Goal: Communication & Community: Answer question/provide support

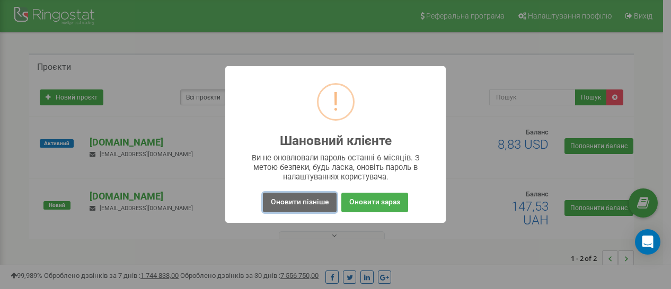
click at [295, 200] on button "Оновити пізніше" at bounding box center [300, 203] width 74 height 20
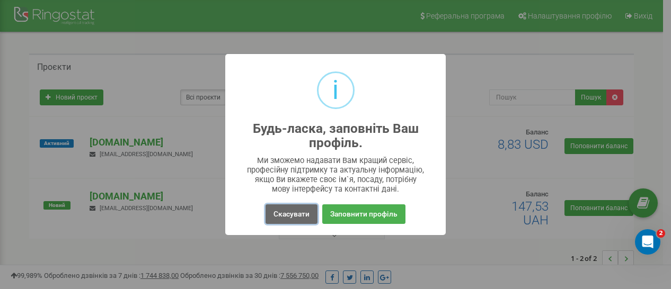
click at [293, 211] on button "Скасувати" at bounding box center [292, 215] width 52 height 20
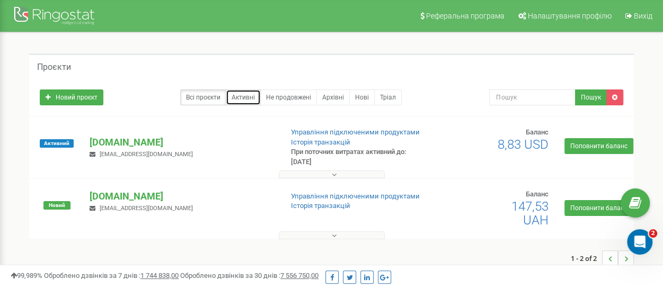
click at [248, 95] on link "Активні" at bounding box center [243, 98] width 35 height 16
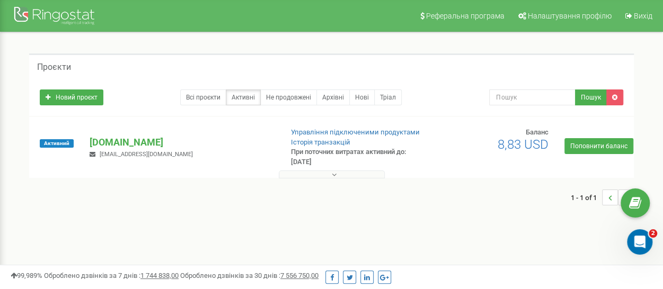
click at [455, 65] on div "Проєкти" at bounding box center [331, 66] width 605 height 25
click at [633, 247] on div "Відкрити програму для спілкування Intercom" at bounding box center [638, 240] width 35 height 35
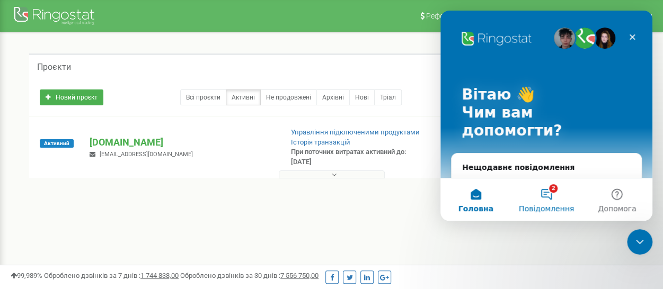
click at [544, 199] on button "2 Повідомлення" at bounding box center [546, 200] width 71 height 42
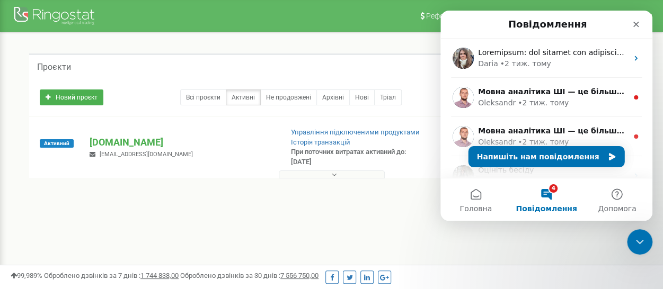
click at [547, 199] on button "4 Повідомлення" at bounding box center [546, 200] width 71 height 42
click at [543, 156] on button "Напишіть нам повідомлення" at bounding box center [547, 156] width 156 height 21
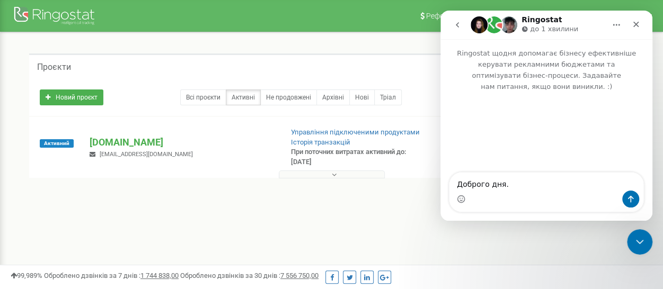
type textarea "Доброго дня."
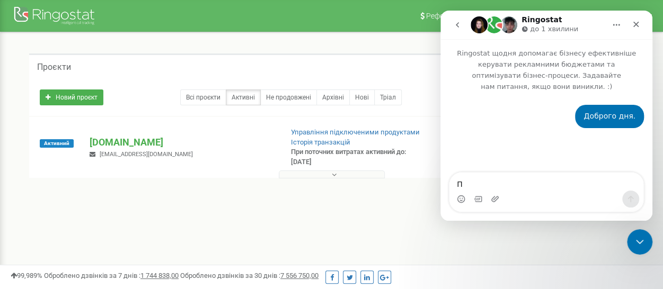
type textarea "Пы"
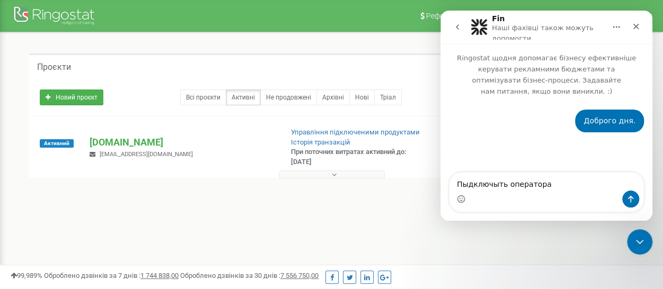
type textarea "Пыдключыть оператора"
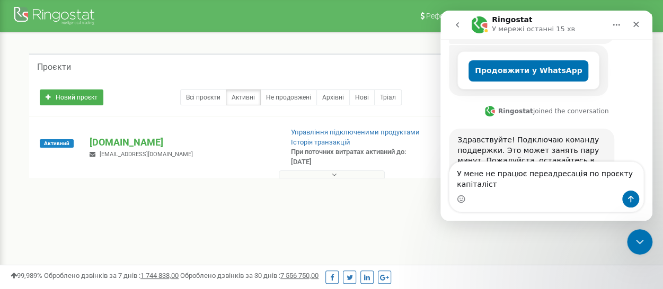
scroll to position [242, 0]
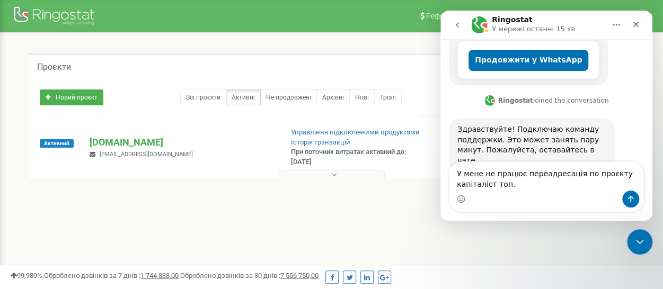
type textarea "У мене не працює переадресація по проєкту капіталіст топ."
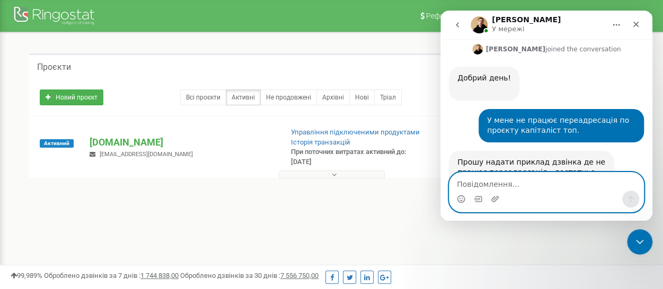
scroll to position [392, 0]
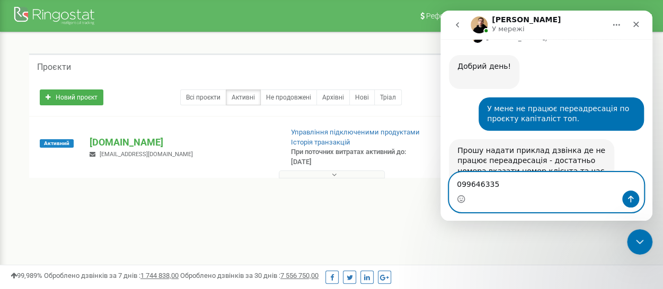
type textarea "0996463351"
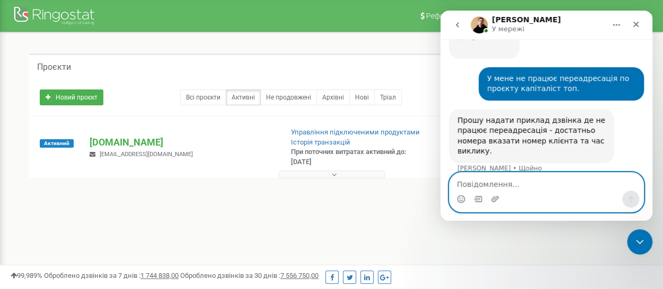
scroll to position [424, 0]
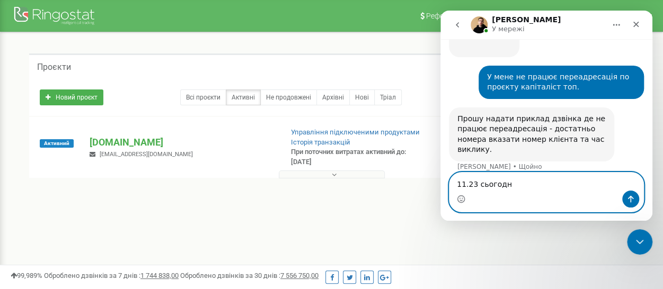
type textarea "11.23 сьогодні"
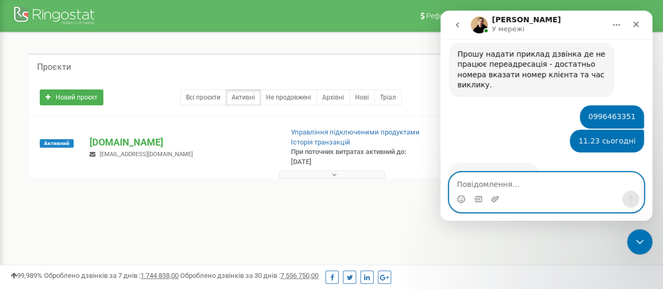
scroll to position [480, 0]
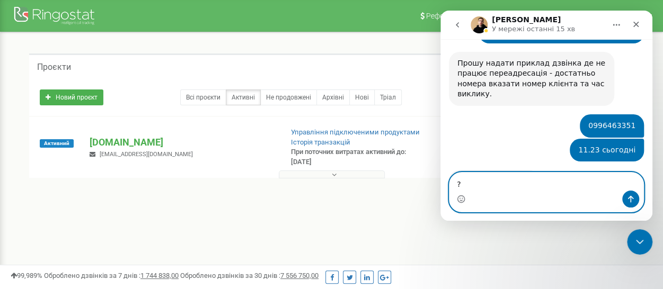
type textarea "?"
click at [629, 198] on icon "Надіслати повідомлення…" at bounding box center [631, 199] width 8 height 8
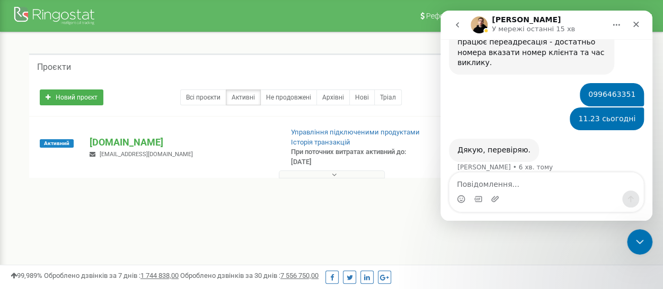
click at [455, 22] on icon "go back" at bounding box center [457, 25] width 8 height 8
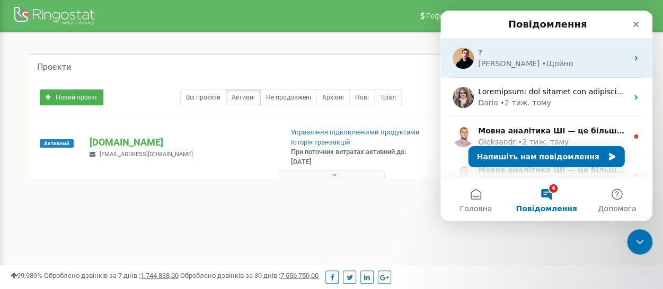
click at [507, 59] on div "Vladyslav" at bounding box center [508, 63] width 61 height 11
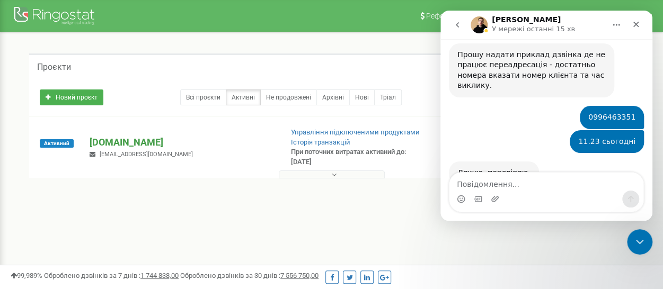
scroll to position [511, 0]
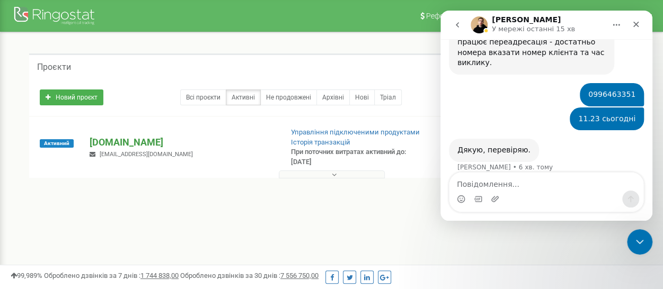
click at [140, 143] on p "[DOMAIN_NAME]" at bounding box center [182, 143] width 184 height 14
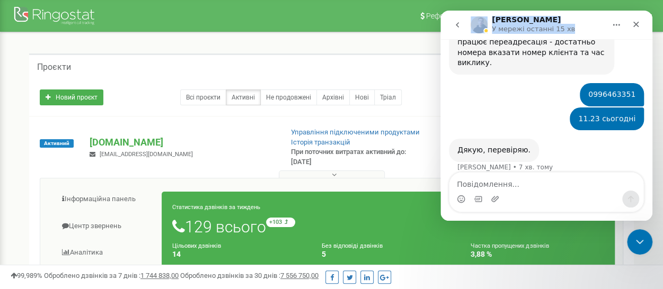
drag, startPoint x: 578, startPoint y: 20, endPoint x: 270, endPoint y: 17, distance: 307.5
click html "Vladyslav У мережі останні 15 хв Ringostat щодня допомагає бізнесу ефективніше …"
click at [360, 74] on div "Проєкти" at bounding box center [331, 66] width 605 height 25
click at [411, 76] on div "Проєкти" at bounding box center [331, 66] width 605 height 25
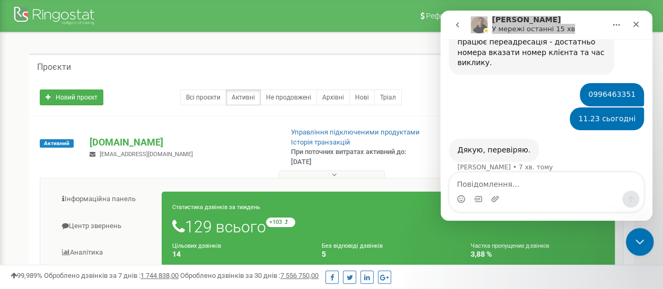
click at [635, 240] on icon "Закрити програму для спілкування Intercom" at bounding box center [638, 240] width 13 height 13
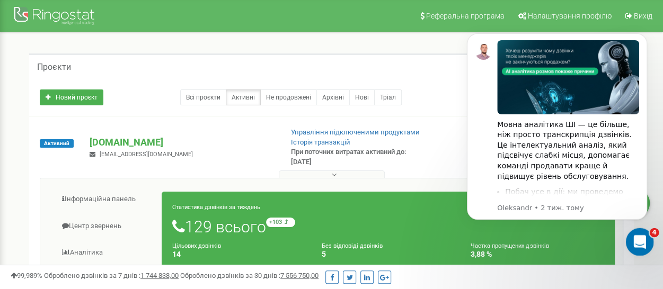
click at [642, 246] on icon "Відкрити програму для спілкування Intercom" at bounding box center [638, 240] width 17 height 17
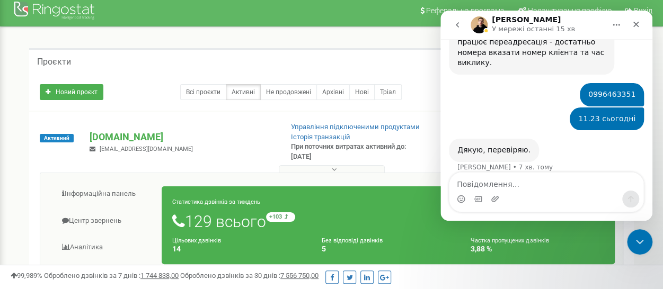
scroll to position [0, 0]
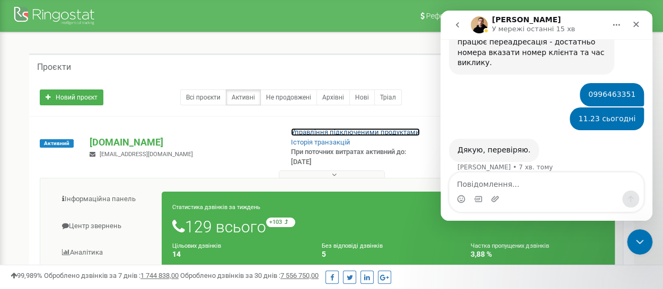
click at [311, 132] on link "Управління підключеними продуктами" at bounding box center [355, 132] width 129 height 8
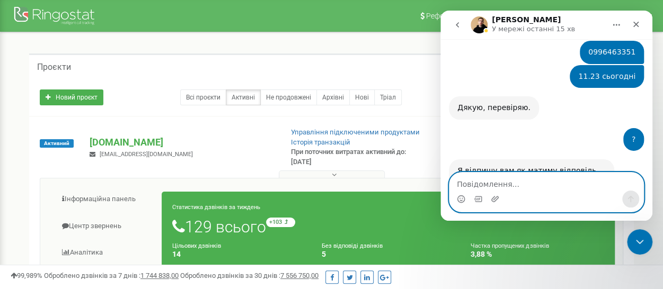
click at [484, 180] on textarea "Повідомлення..." at bounding box center [547, 182] width 194 height 18
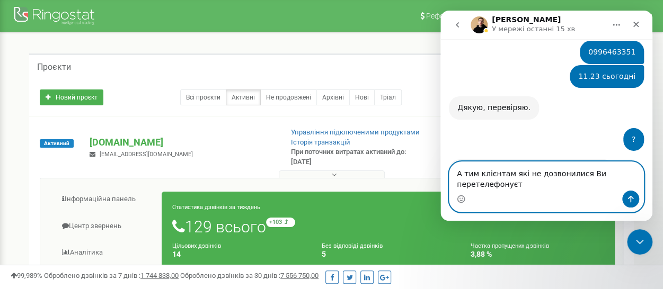
scroll to position [564, 0]
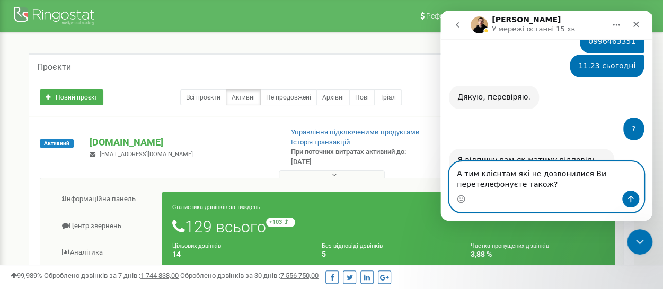
type textarea "А тим клієнтам які не дозвонилися Ви перетелефонуєте також?"
click at [630, 198] on icon "Надіслати повідомлення…" at bounding box center [631, 199] width 6 height 7
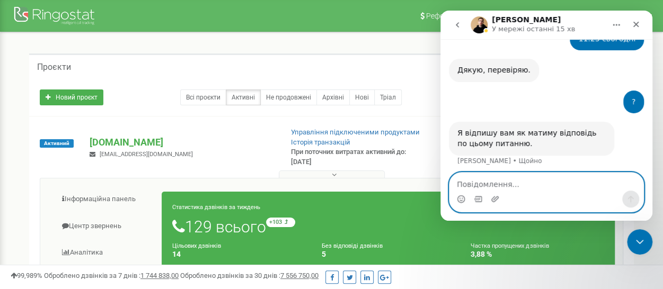
scroll to position [595, 0]
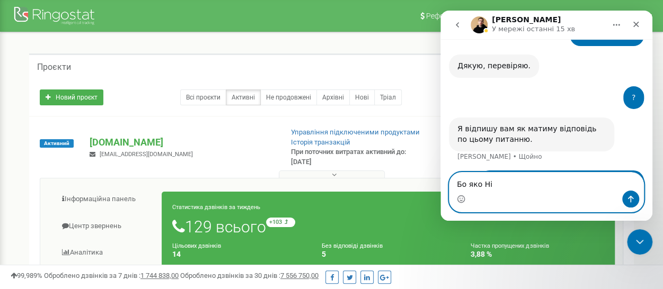
click at [475, 186] on textarea "Бо яко Ні" at bounding box center [547, 182] width 194 height 18
click at [494, 186] on textarea "Бо якщо Ні" at bounding box center [547, 182] width 194 height 18
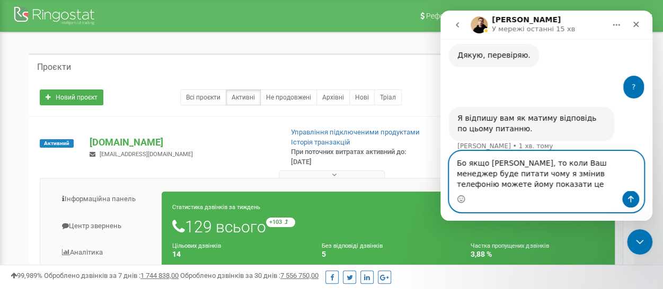
scroll to position [617, 0]
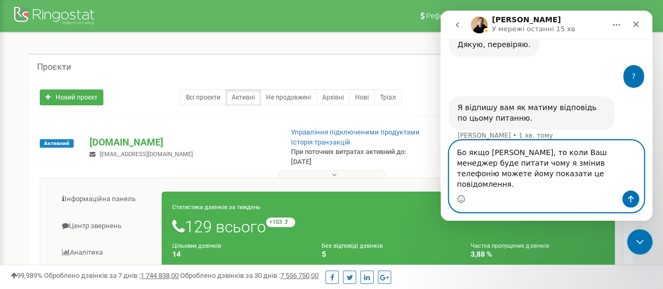
type textarea "Бо якщо Ні, то коли Ваш менеджер буде питати чому я змінив телефонію можете йом…"
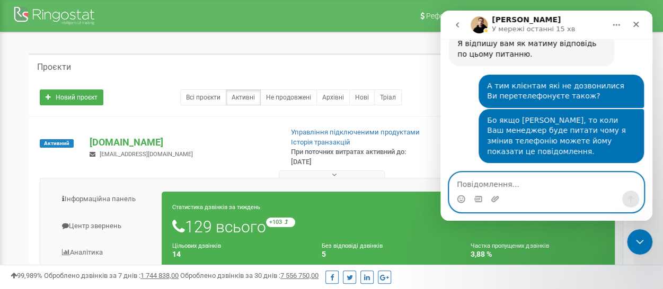
scroll to position [692, 0]
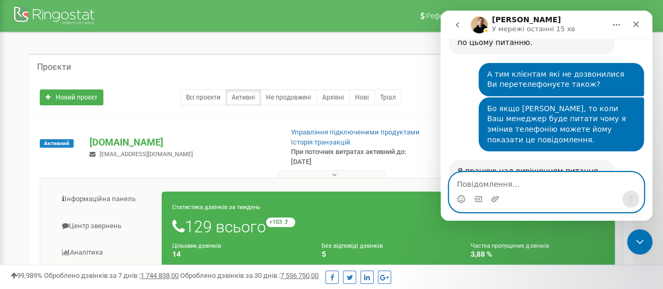
click at [479, 184] on textarea "Повідомлення..." at bounding box center [547, 182] width 194 height 18
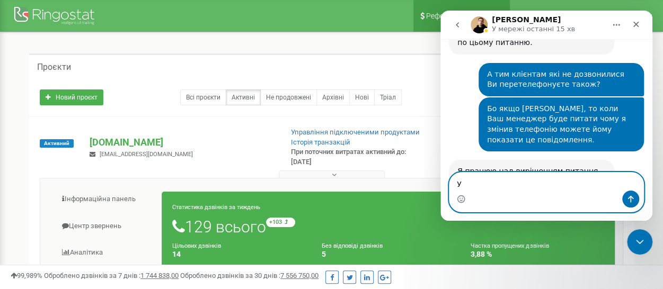
type textarea "У"
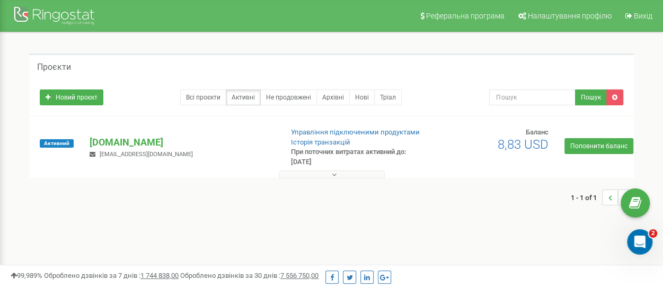
click at [340, 175] on button at bounding box center [332, 175] width 106 height 8
